Goal: Transaction & Acquisition: Subscribe to service/newsletter

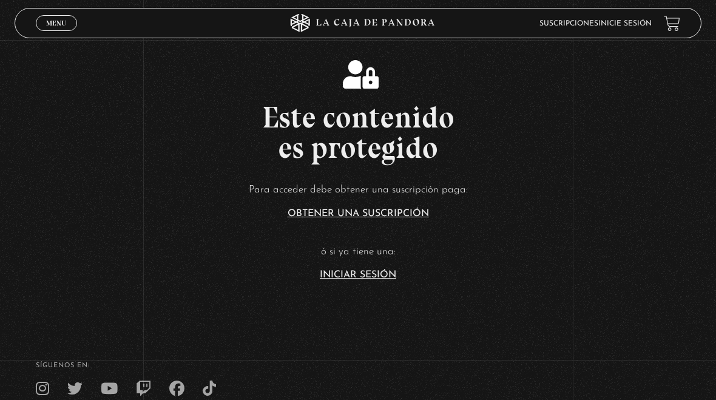
click at [389, 274] on link "Iniciar Sesión" at bounding box center [358, 275] width 76 height 10
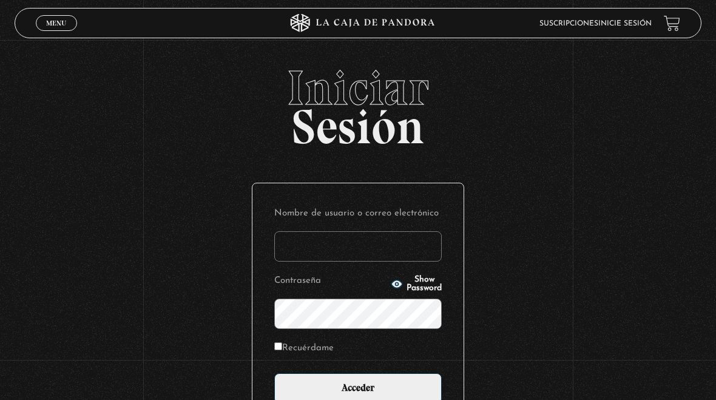
click at [394, 247] on input "Nombre de usuario o correo electrónico" at bounding box center [357, 246] width 167 height 30
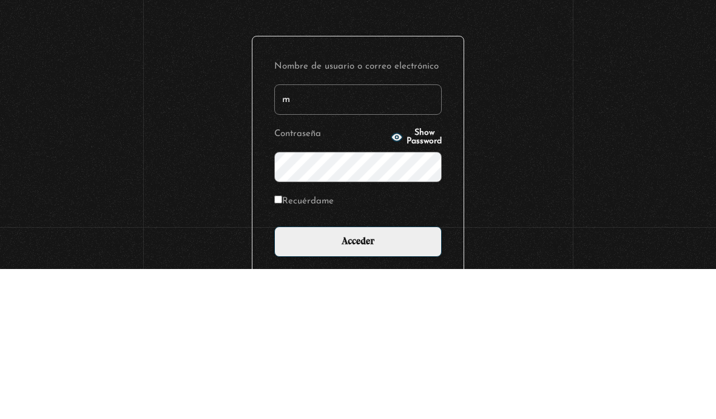
type input "m"
click at [580, 123] on div "Iniciar Sesión Nombre de usuario o correo electrónico m Contraseña Show Passwor…" at bounding box center [358, 296] width 716 height 458
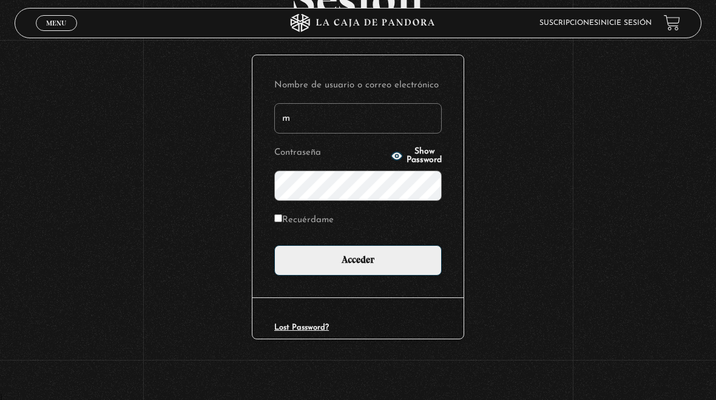
click at [400, 120] on input "m" at bounding box center [357, 118] width 167 height 30
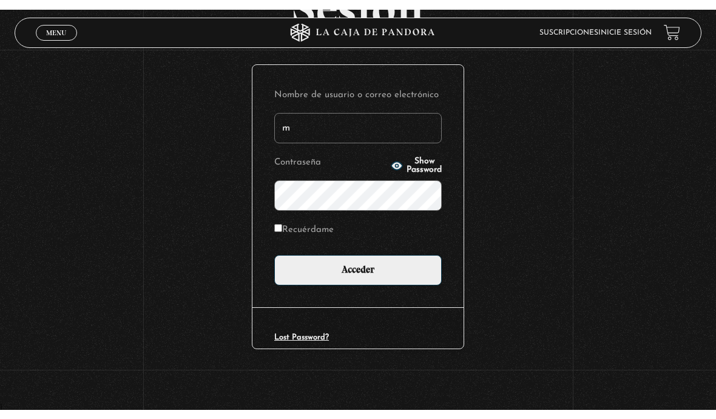
scroll to position [109, 0]
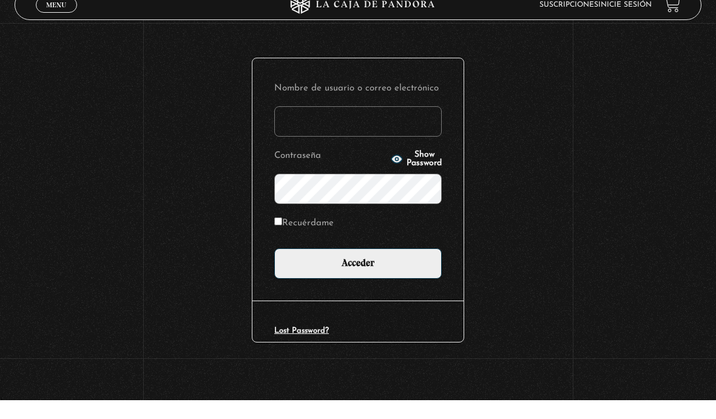
click at [627, 112] on div "Iniciar Sesión Nombre de usuario o correo electrónico Contraseña Show Password …" at bounding box center [358, 187] width 716 height 458
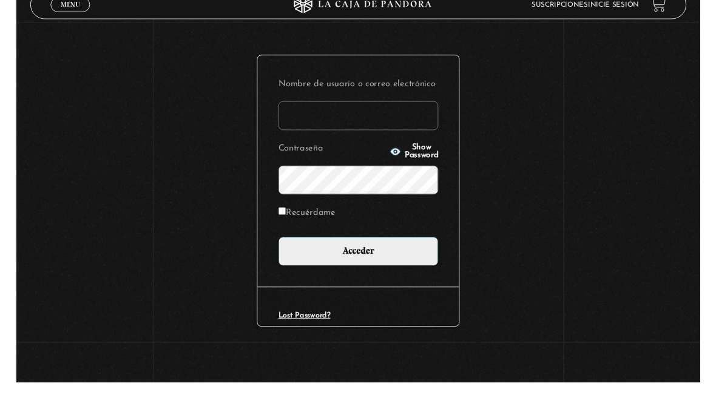
scroll to position [125, 0]
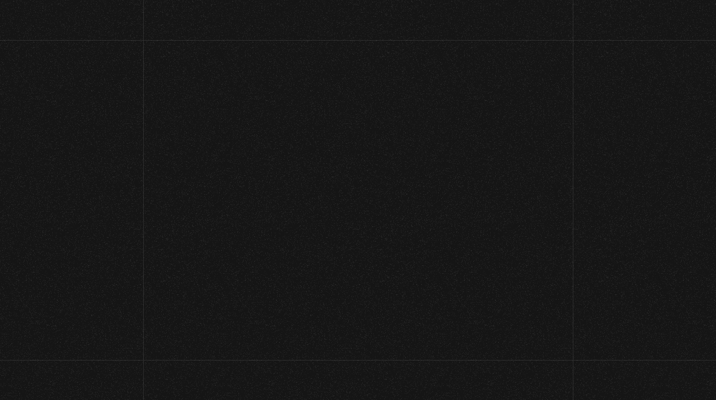
scroll to position [125, 0]
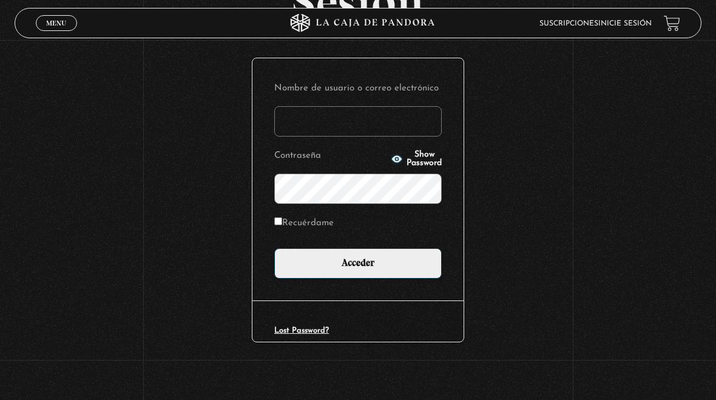
click at [386, 111] on input "Nombre de usuario o correo electrónico" at bounding box center [357, 121] width 167 height 30
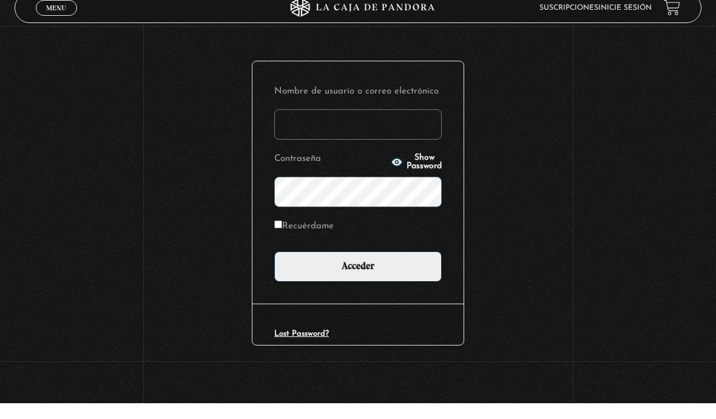
scroll to position [112, 0]
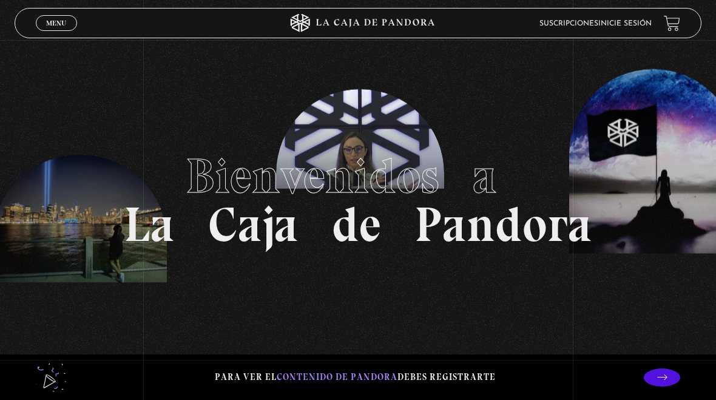
click at [639, 21] on link "Inicie sesión" at bounding box center [624, 23] width 53 height 7
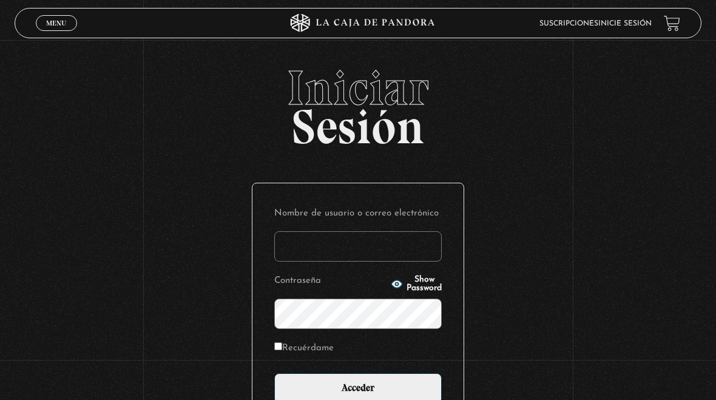
type input "[EMAIL_ADDRESS][DOMAIN_NAME]"
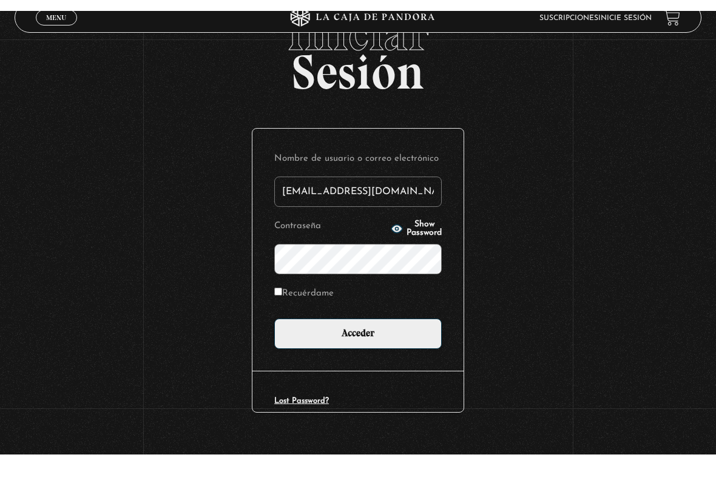
scroll to position [55, 0]
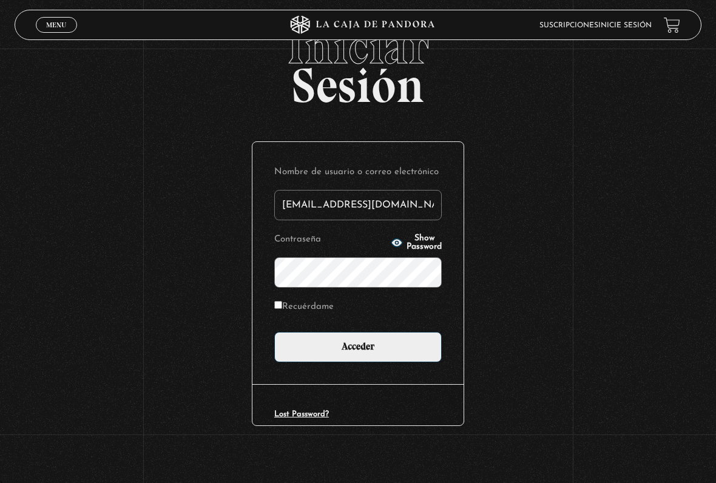
click at [402, 358] on input "Acceder" at bounding box center [357, 347] width 167 height 30
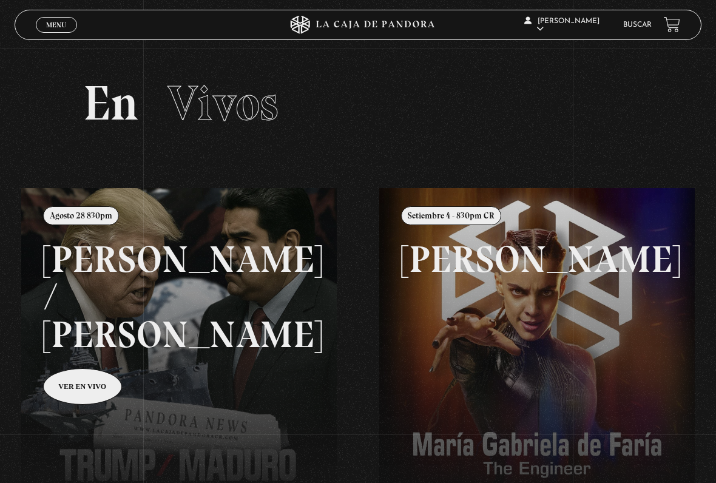
click at [66, 30] on link "Menu Cerrar" at bounding box center [56, 25] width 41 height 16
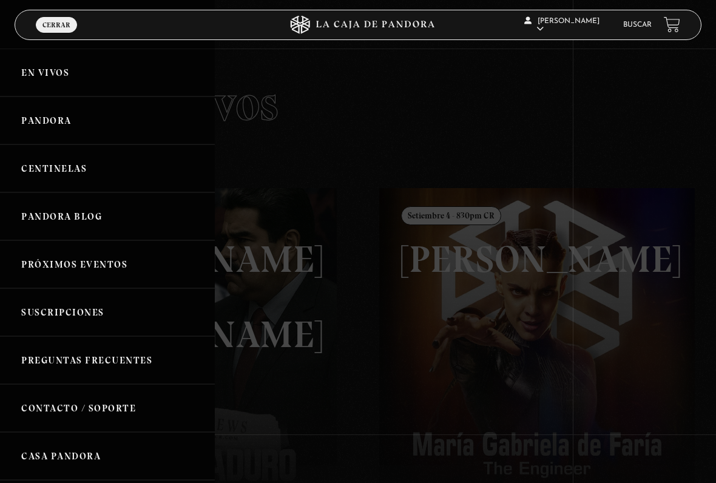
click at [87, 167] on link "Centinelas" at bounding box center [107, 168] width 215 height 48
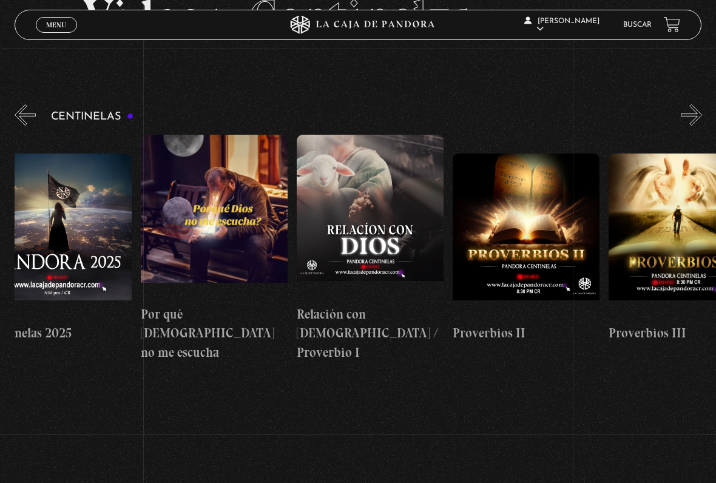
scroll to position [0, 186]
click at [538, 215] on figure at bounding box center [525, 235] width 147 height 164
